Goal: Transaction & Acquisition: Purchase product/service

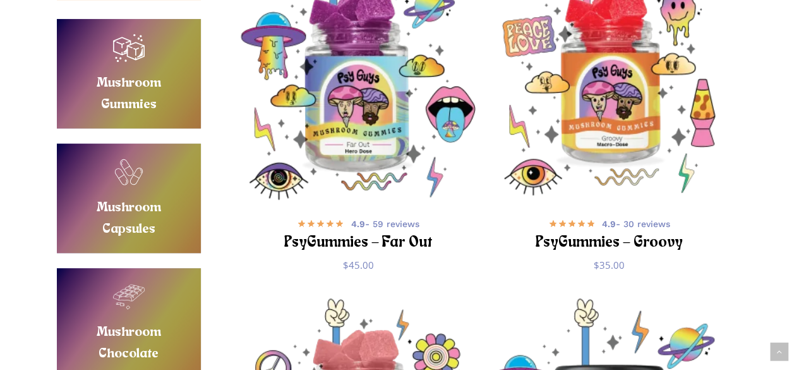
scroll to position [344, 0]
click at [145, 73] on link "Buy Mushroom Gummies" at bounding box center [129, 73] width 144 height 109
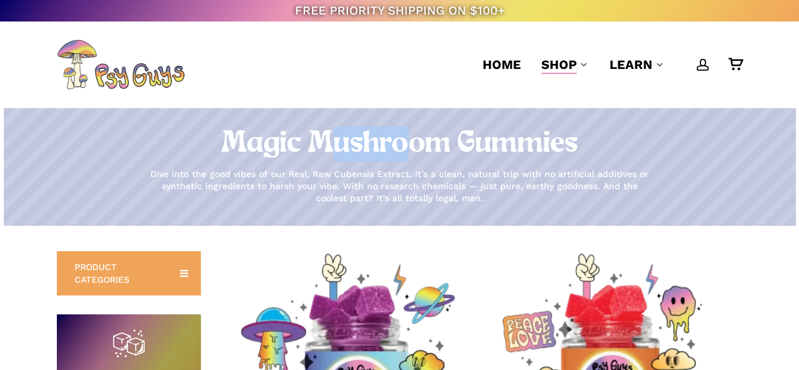
click at [215, 169] on p "Dive into the good vibes of our Real, Raw Cubensis Extract. It’s a clean, natur…" at bounding box center [399, 186] width 505 height 36
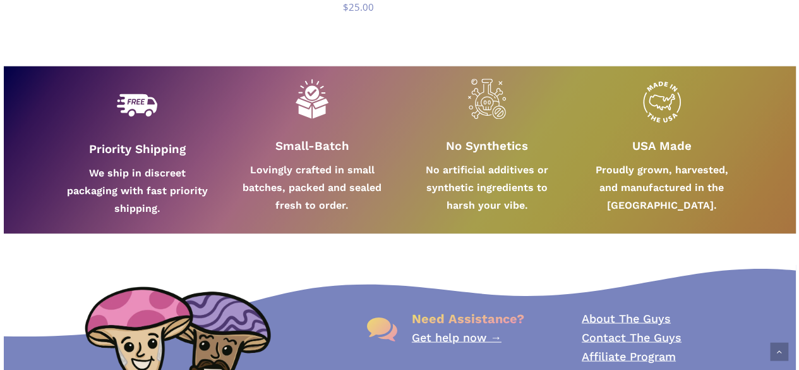
scroll to position [1070, 0]
